Goal: Check status: Check status

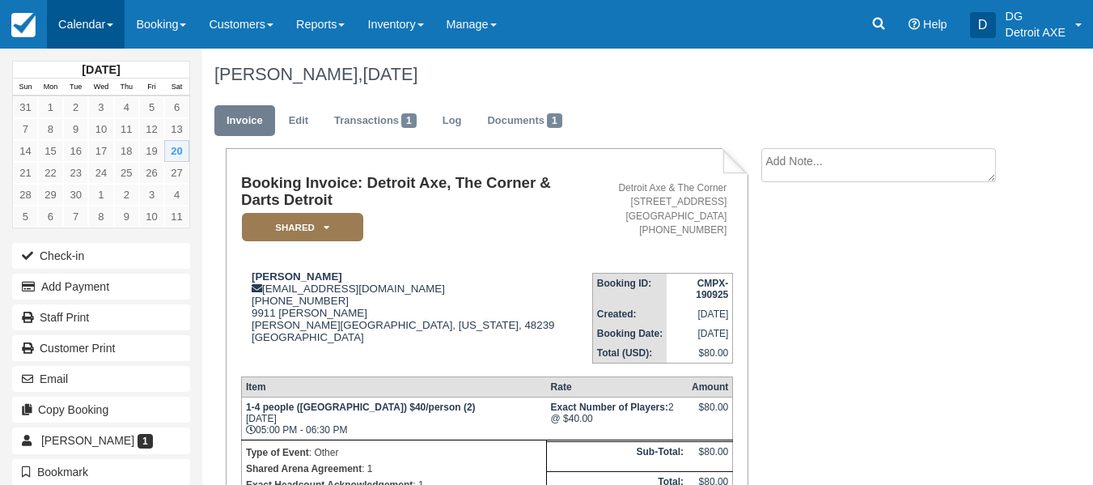
scroll to position [288, 0]
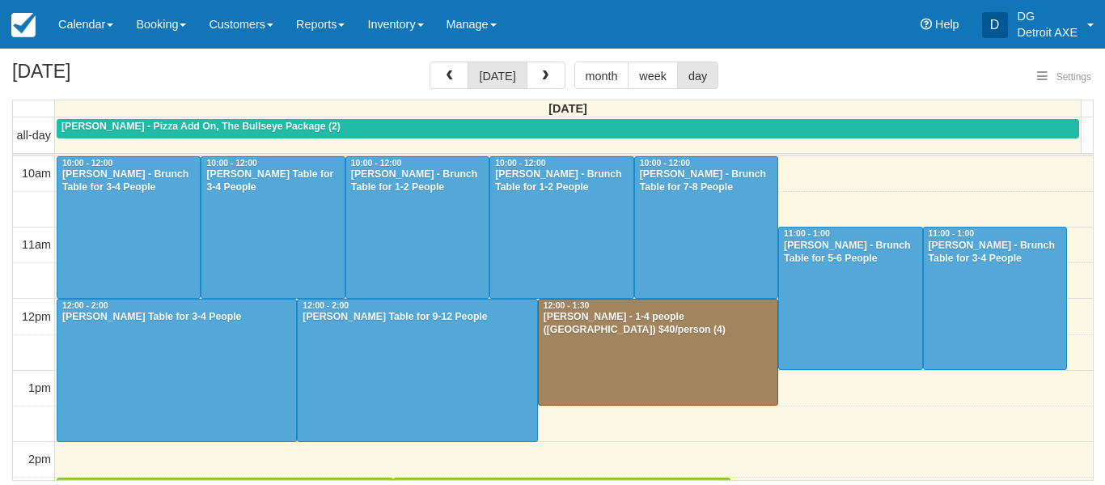
select select
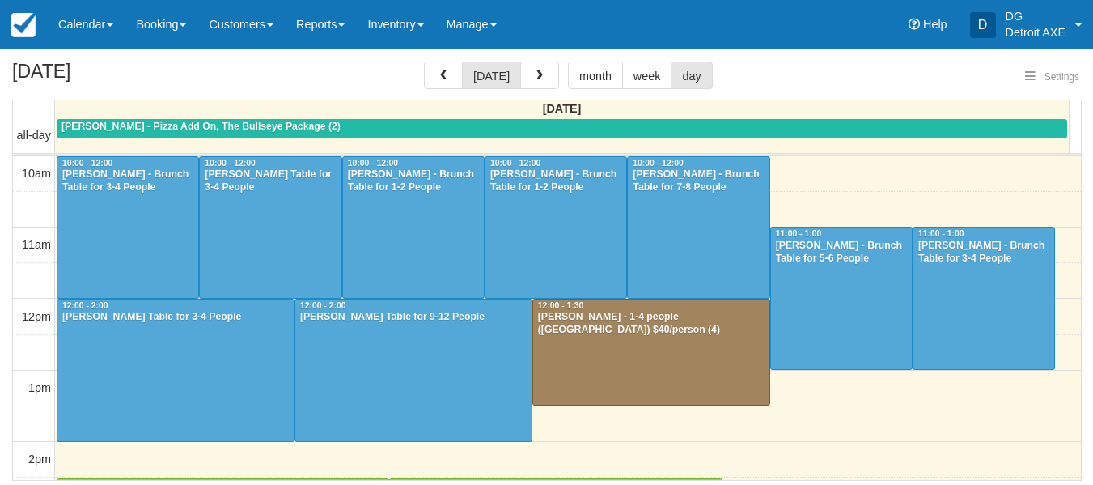
scroll to position [502, 0]
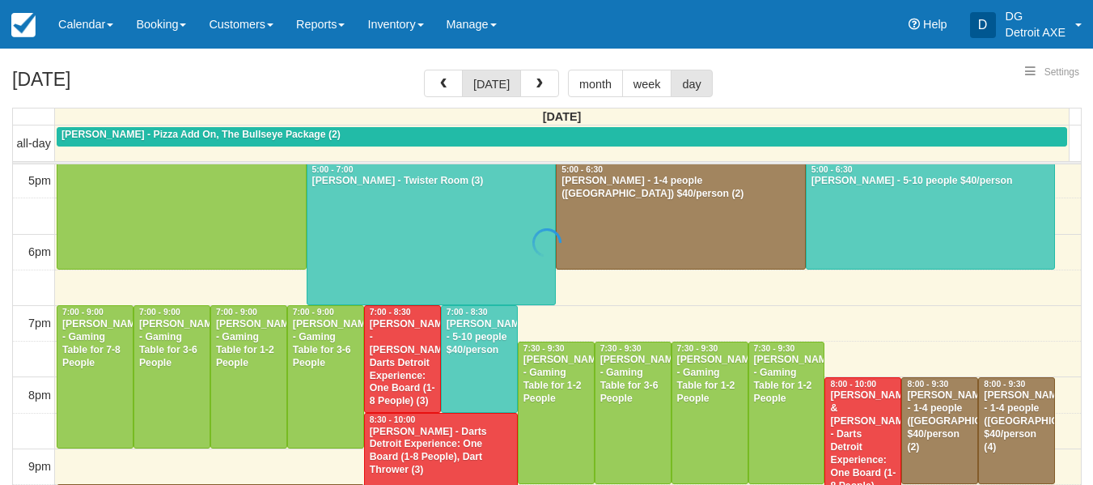
select select
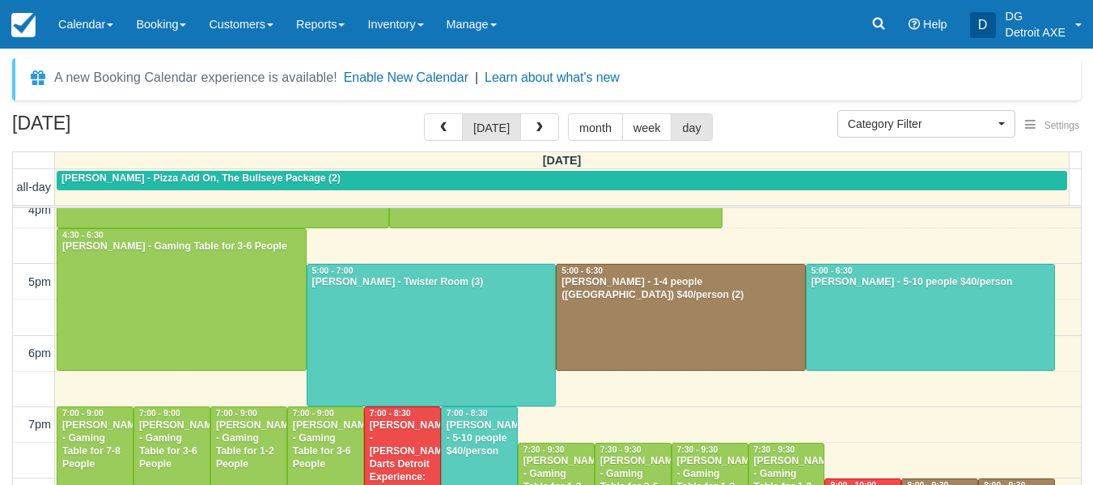
scroll to position [443, 0]
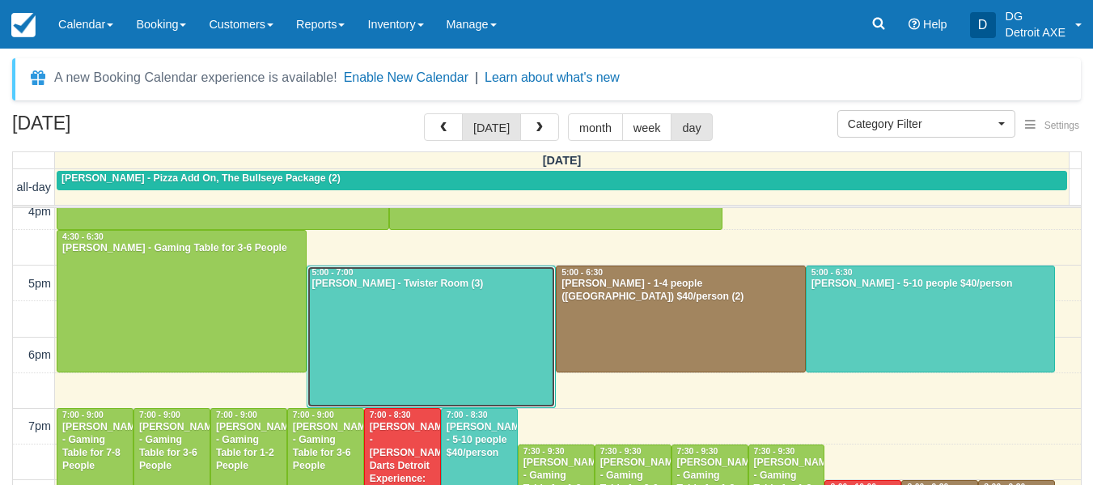
click at [443, 303] on div at bounding box center [432, 337] width 248 height 142
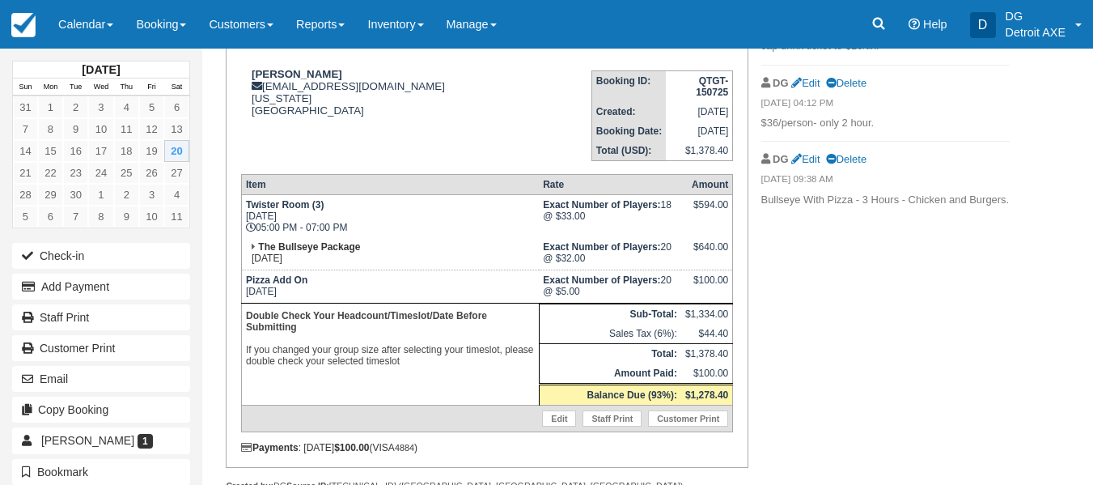
scroll to position [206, 0]
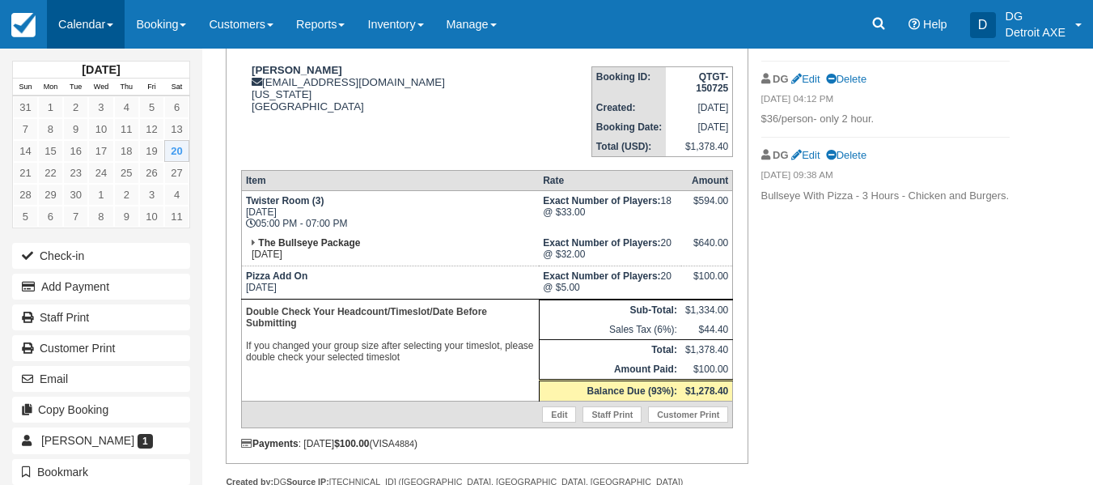
click at [108, 35] on link "Calendar" at bounding box center [86, 24] width 78 height 49
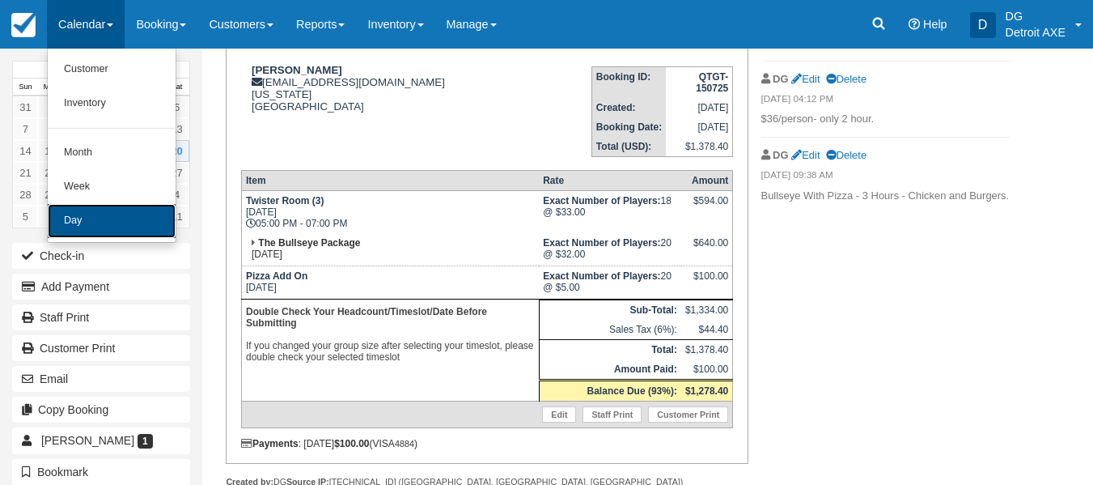
click at [112, 228] on link "Day" at bounding box center [112, 221] width 128 height 34
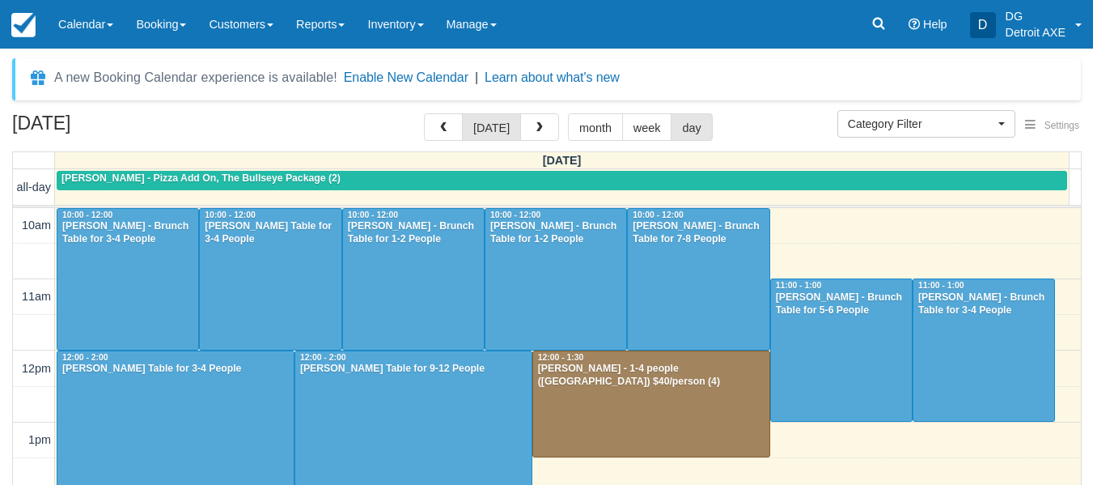
select select
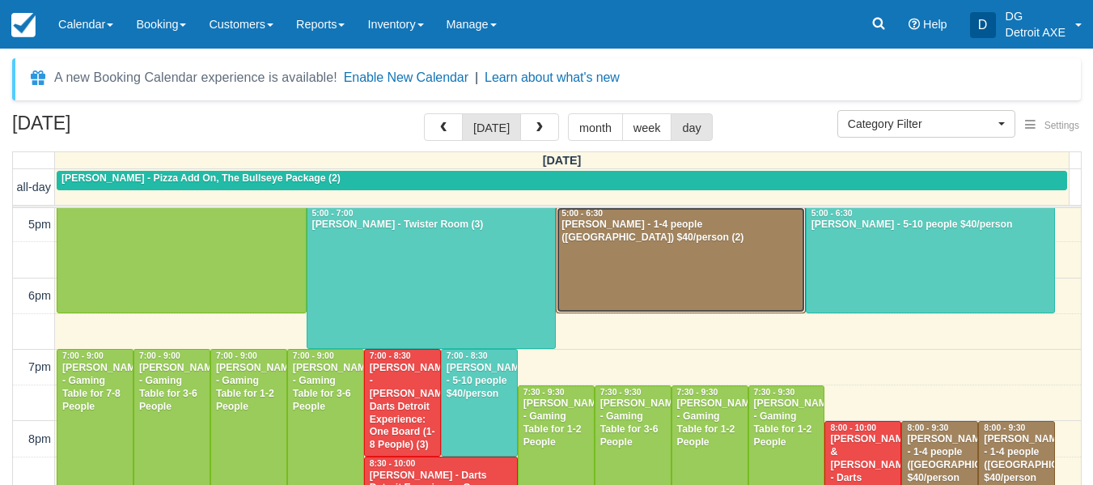
click at [702, 265] on div at bounding box center [681, 260] width 248 height 106
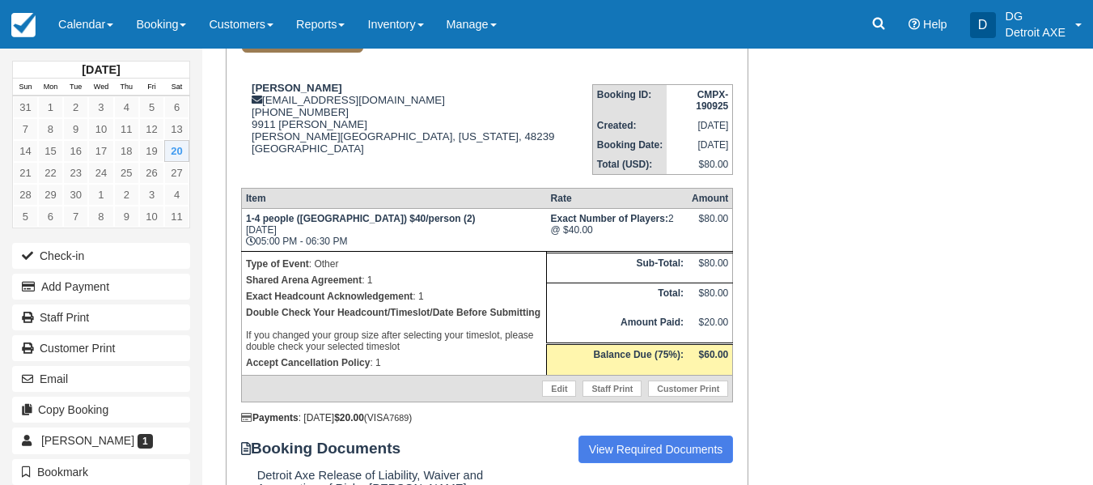
scroll to position [189, 0]
